Goal: Task Accomplishment & Management: Complete application form

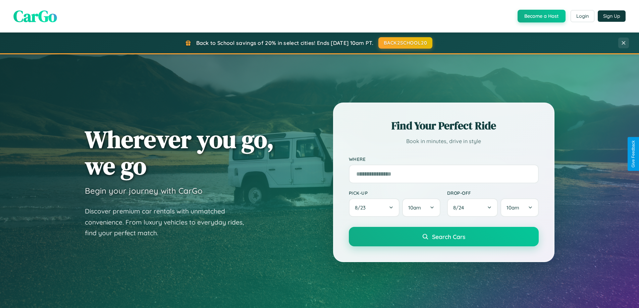
scroll to position [289, 0]
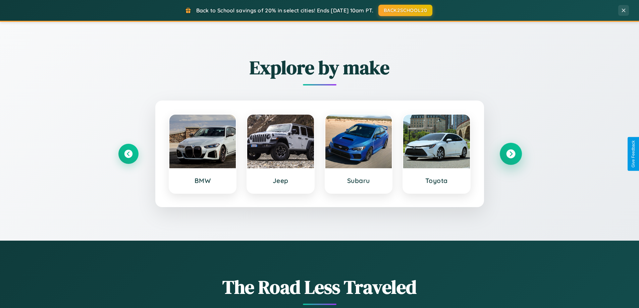
click at [511, 154] on icon at bounding box center [510, 154] width 9 height 9
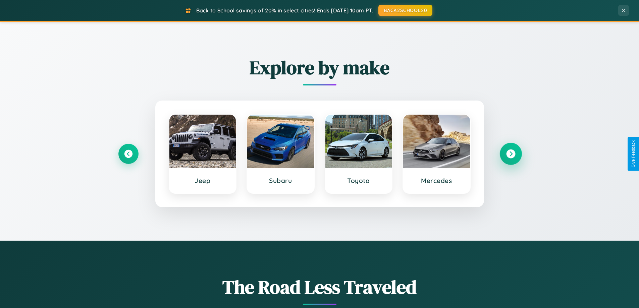
click at [511, 154] on icon at bounding box center [510, 154] width 9 height 9
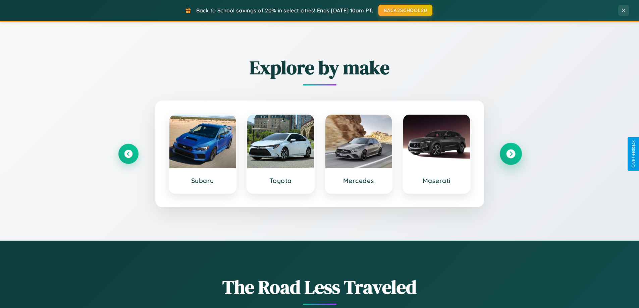
click at [511, 154] on icon at bounding box center [510, 154] width 9 height 9
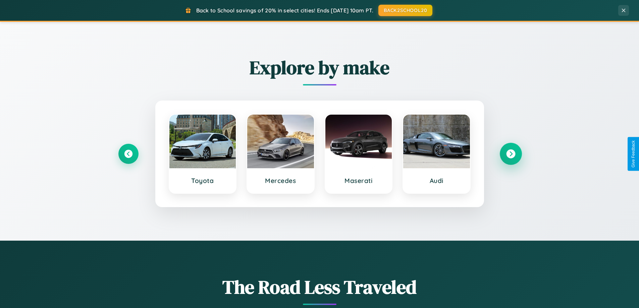
click at [511, 154] on icon at bounding box center [510, 154] width 9 height 9
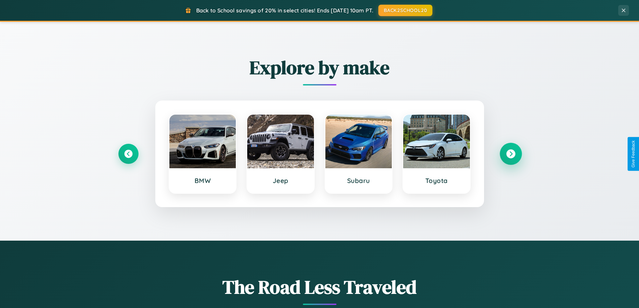
click at [511, 154] on icon at bounding box center [510, 154] width 9 height 9
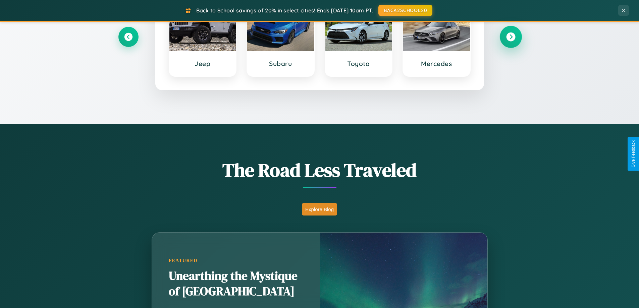
scroll to position [1291, 0]
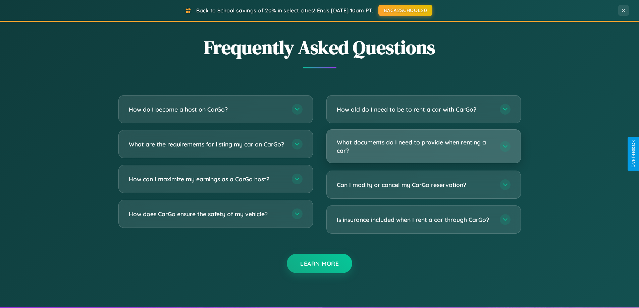
click at [423, 146] on h3 "What documents do I need to provide when renting a car?" at bounding box center [415, 146] width 156 height 16
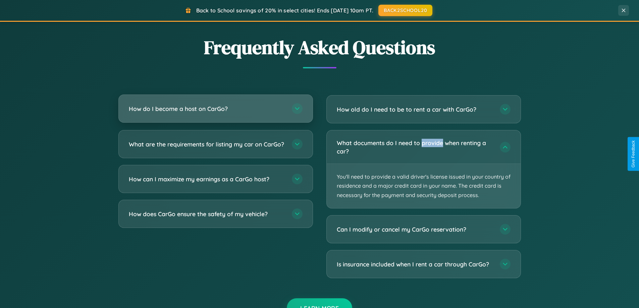
click at [215, 109] on h3 "How do I become a host on CarGo?" at bounding box center [207, 109] width 156 height 8
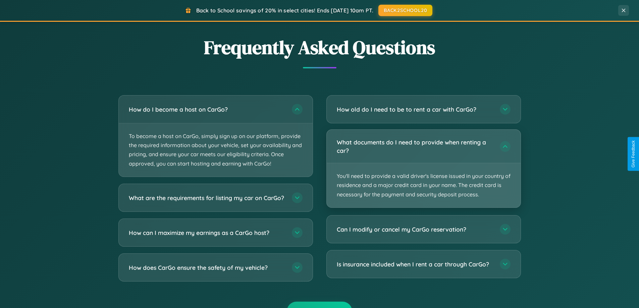
click at [423, 169] on p "You'll need to provide a valid driver's license issued in your country of resid…" at bounding box center [424, 185] width 194 height 44
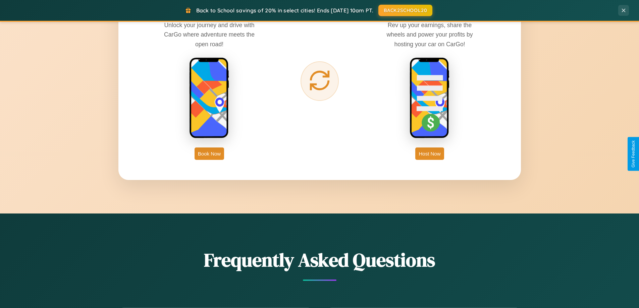
scroll to position [1078, 0]
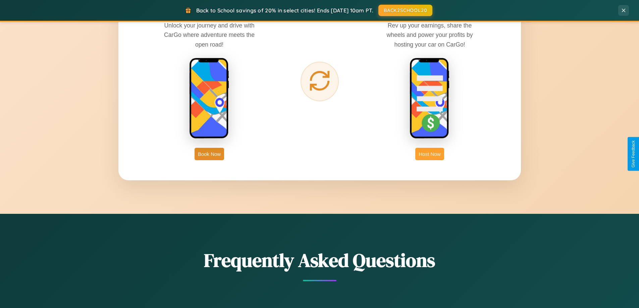
click at [430, 154] on button "Host Now" at bounding box center [429, 154] width 29 height 12
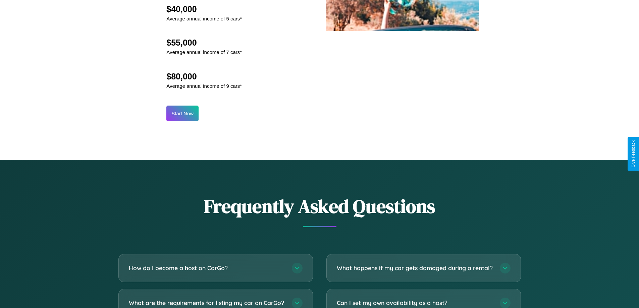
scroll to position [907, 0]
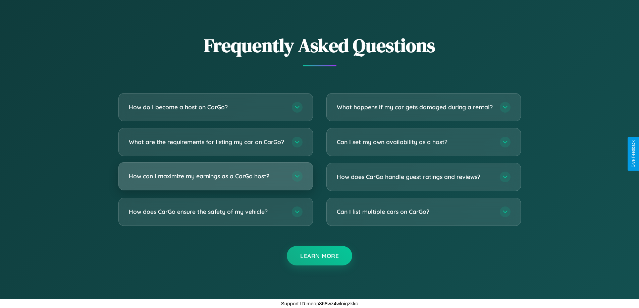
click at [215, 176] on h3 "How can I maximize my earnings as a CarGo host?" at bounding box center [207, 176] width 156 height 8
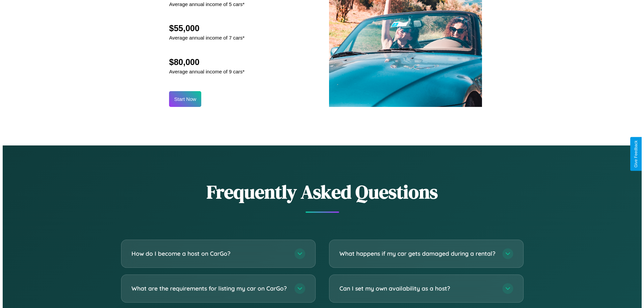
scroll to position [700, 0]
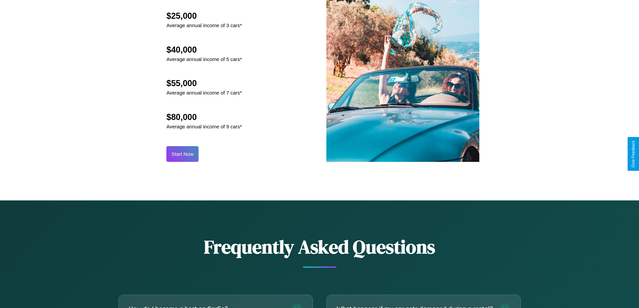
click at [183, 154] on button "Start Now" at bounding box center [182, 154] width 32 height 16
